Goal: Information Seeking & Learning: Find specific fact

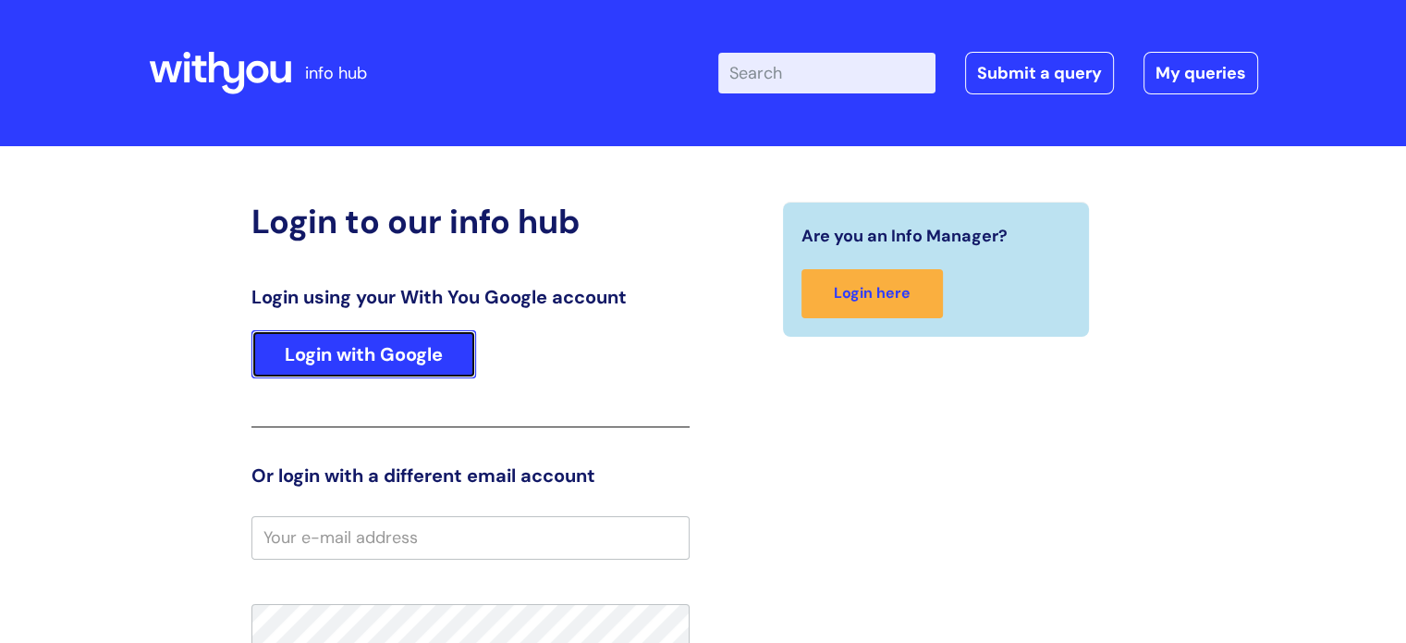
click at [395, 362] on link "Login with Google" at bounding box center [363, 354] width 225 height 48
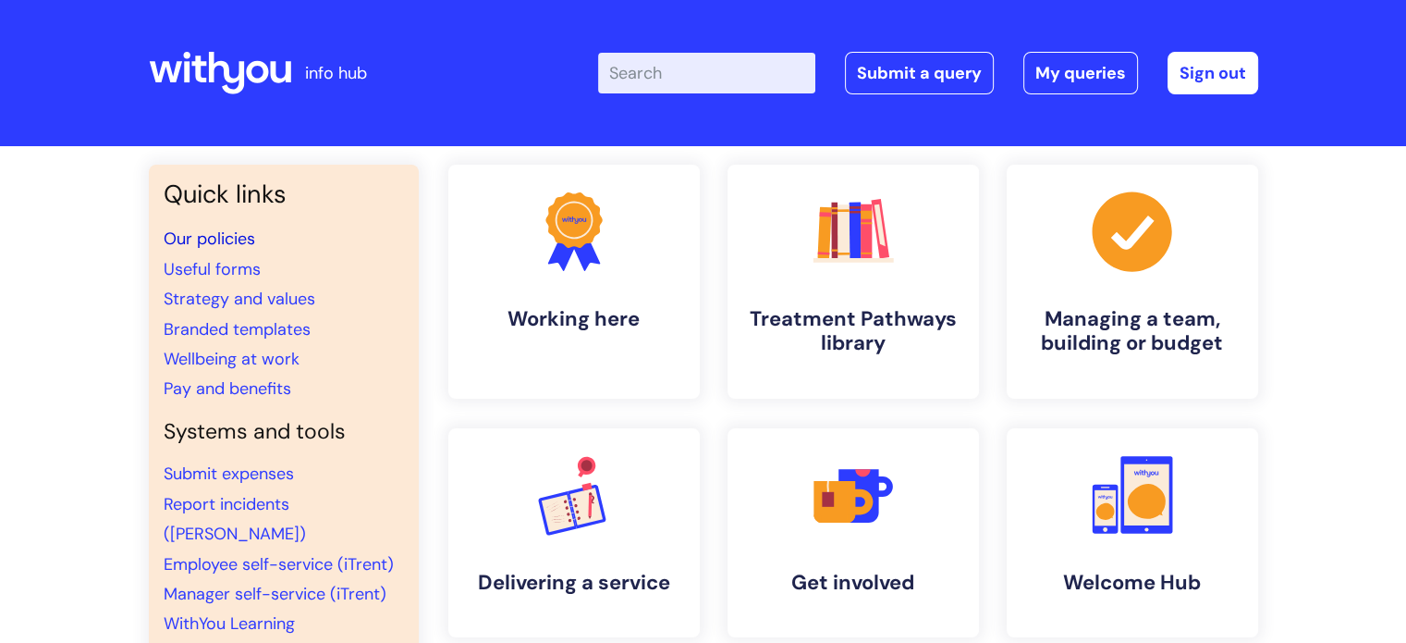
click at [235, 238] on link "Our policies" at bounding box center [210, 238] width 92 height 22
click at [703, 68] on input "Enter your search term here..." at bounding box center [706, 73] width 217 height 41
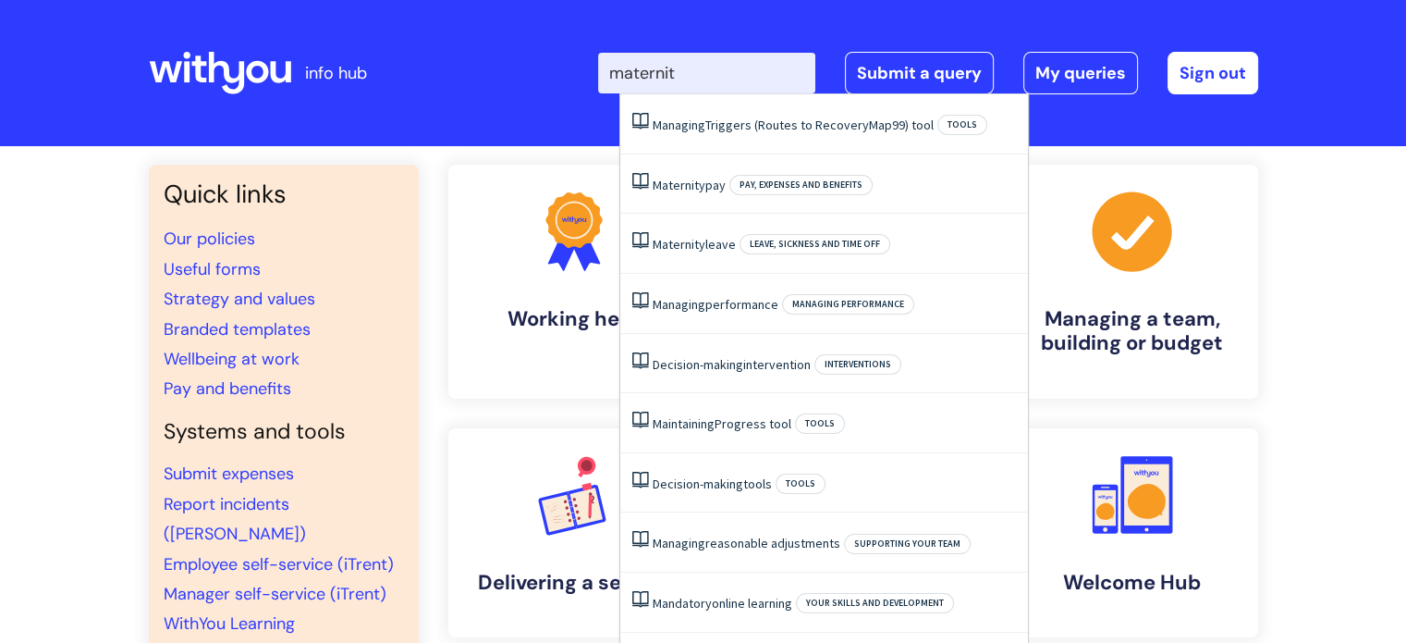
type input "maternity"
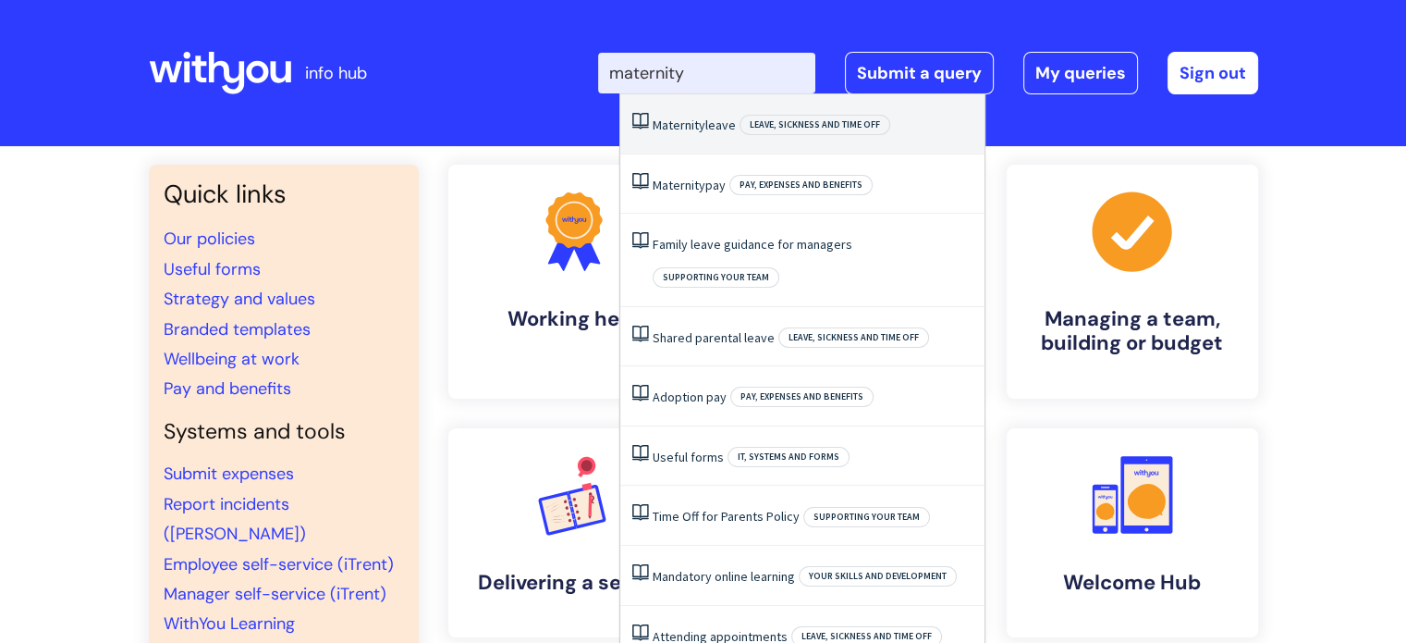
click at [682, 121] on span "Maternity" at bounding box center [679, 125] width 53 height 17
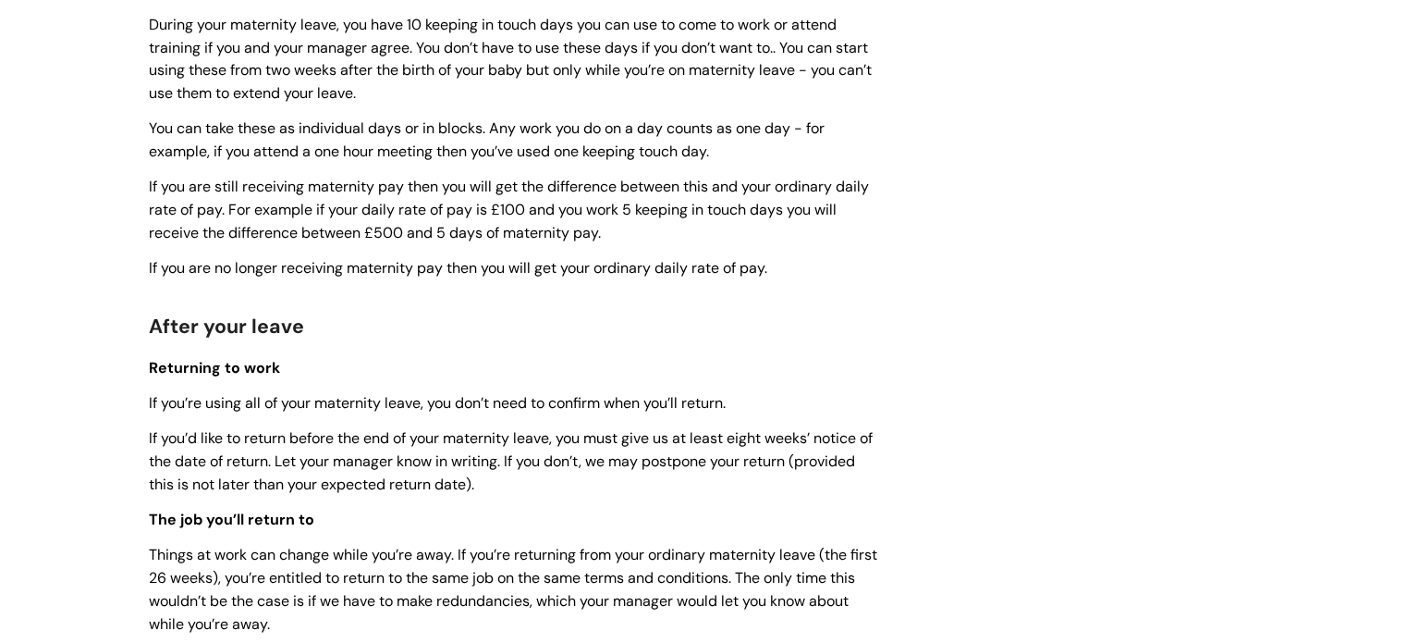
scroll to position [2127, 0]
